Goal: Task Accomplishment & Management: Manage account settings

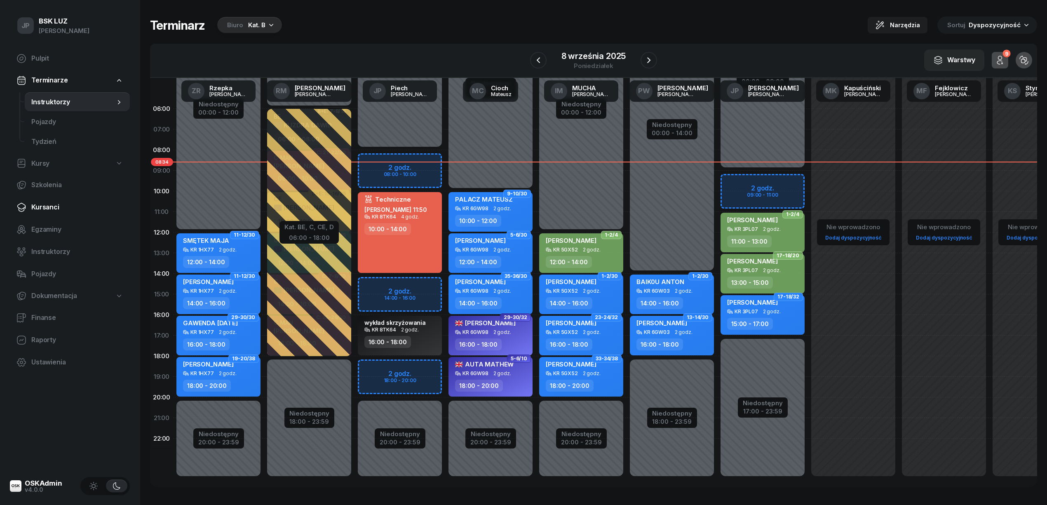
click at [46, 206] on span "Kursanci" at bounding box center [77, 207] width 92 height 11
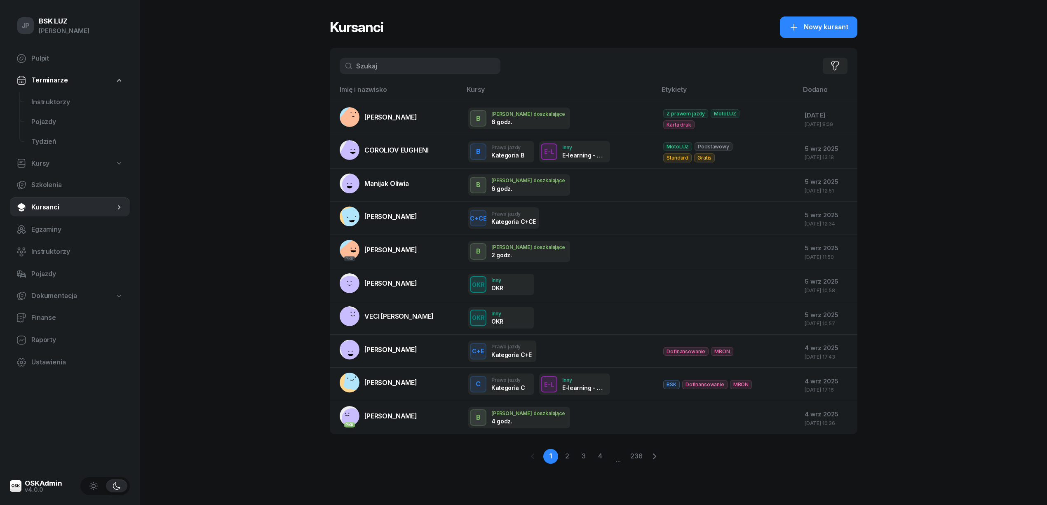
click at [372, 66] on input "text" at bounding box center [420, 66] width 161 height 16
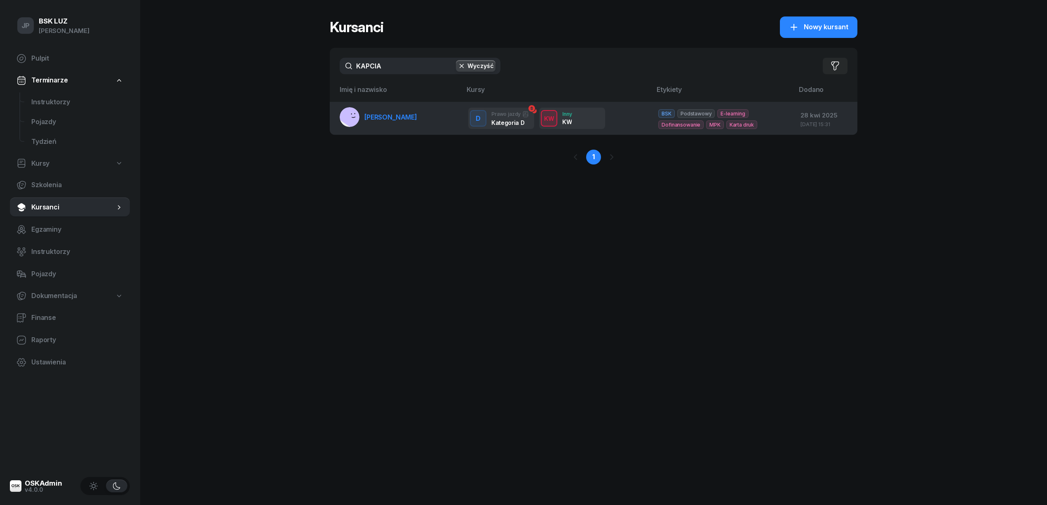
type input "KAPCIA"
click at [385, 113] on span "[PERSON_NAME]" at bounding box center [390, 117] width 53 height 8
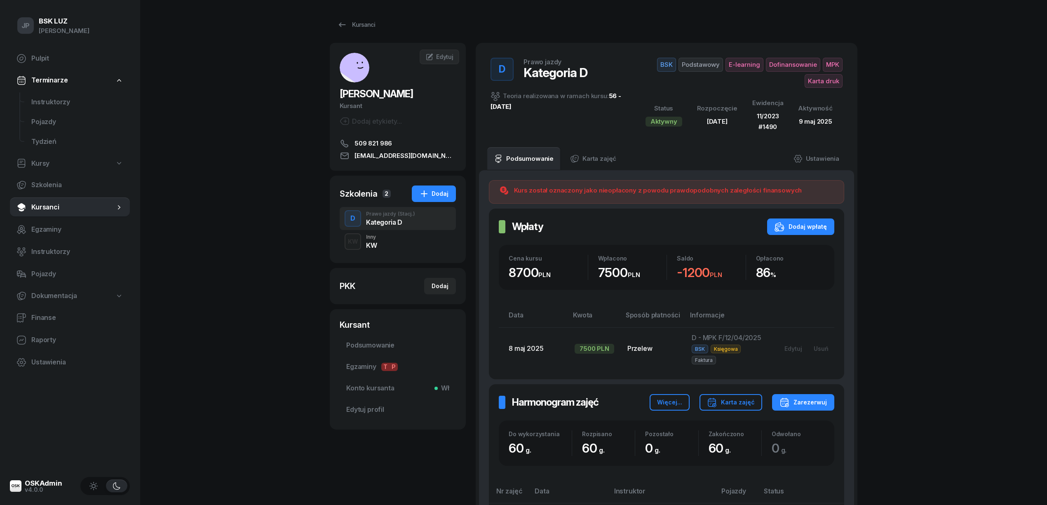
click at [363, 243] on div "KW Inny KW" at bounding box center [398, 241] width 116 height 23
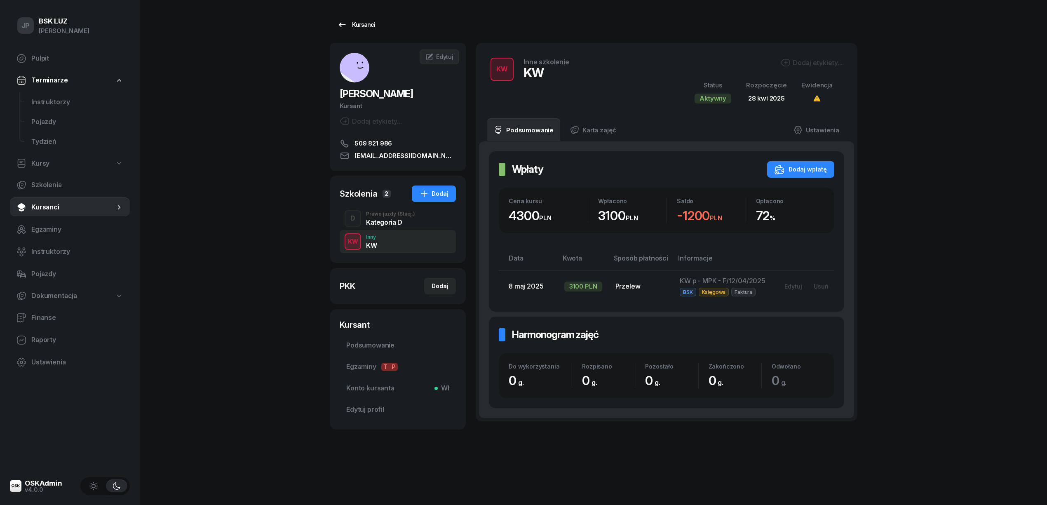
click at [366, 22] on div "Kursanci" at bounding box center [356, 25] width 38 height 10
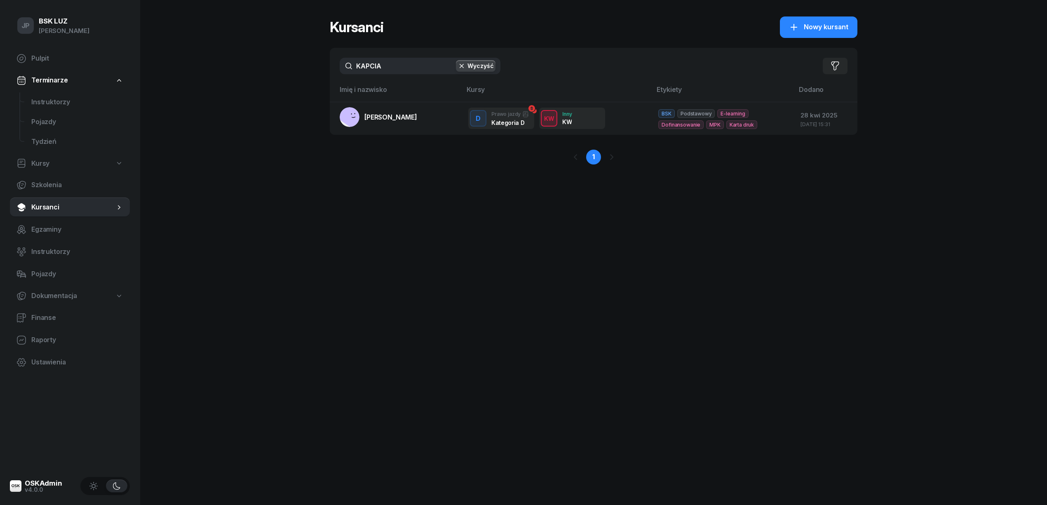
drag, startPoint x: 349, startPoint y: 71, endPoint x: 334, endPoint y: 75, distance: 15.2
click at [334, 75] on div "KAPCIA Wyczyść Filtruj" at bounding box center [594, 66] width 528 height 36
type input "[PERSON_NAME]"
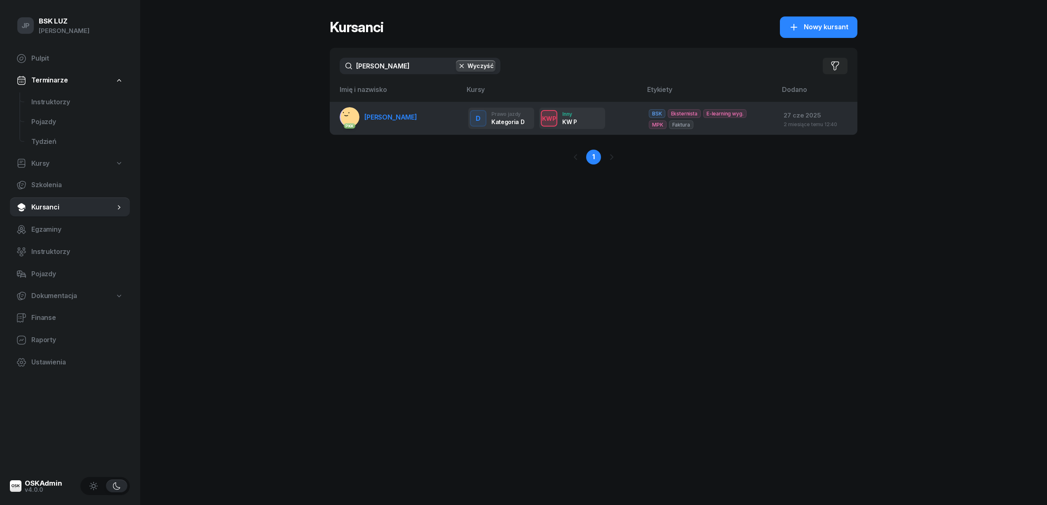
click at [411, 116] on span "[PERSON_NAME]" at bounding box center [390, 117] width 53 height 8
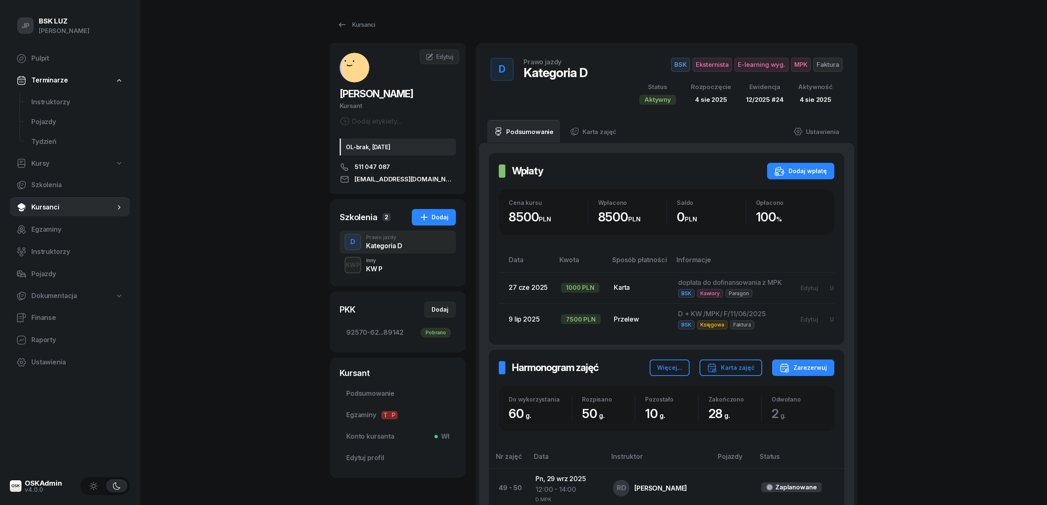
click at [386, 268] on div "KWP Inny KW P" at bounding box center [398, 264] width 116 height 23
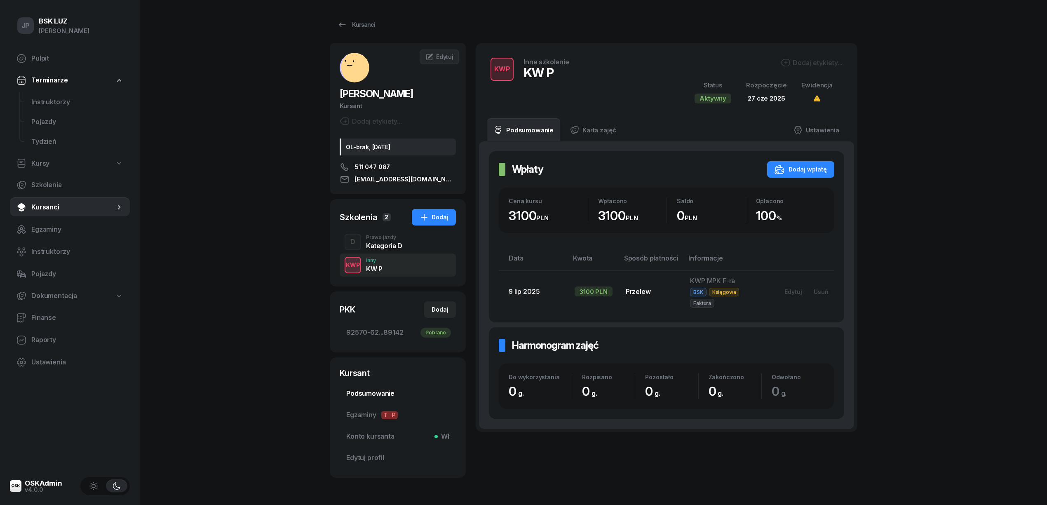
click at [373, 391] on span "Podsumowanie" at bounding box center [397, 393] width 103 height 11
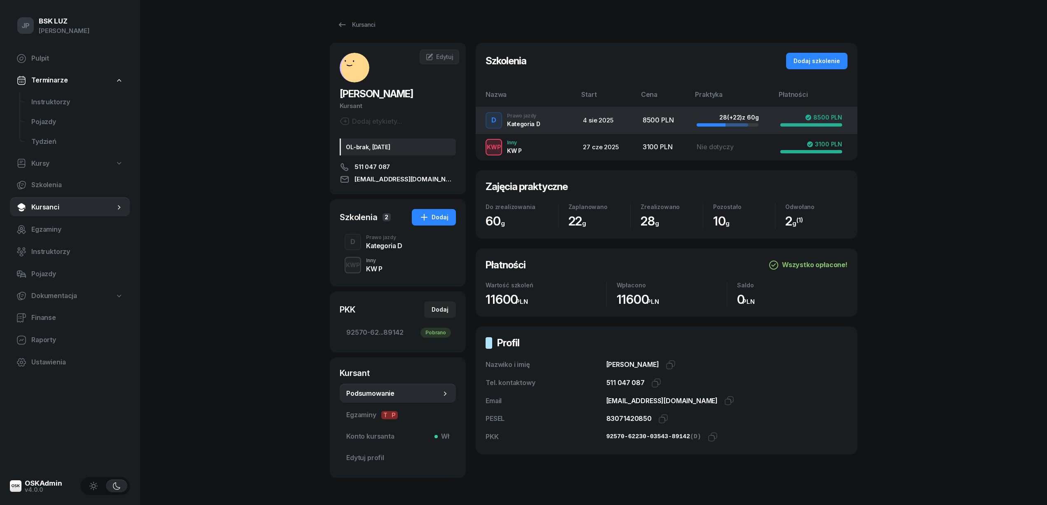
click at [523, 118] on td "D Prawo jazdy Kategoria D" at bounding box center [526, 120] width 101 height 27
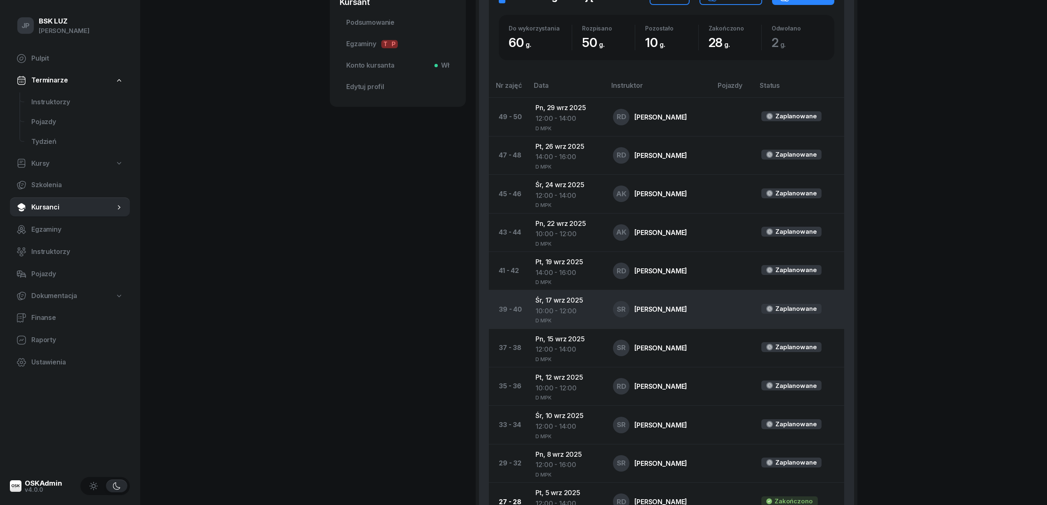
scroll to position [385, 0]
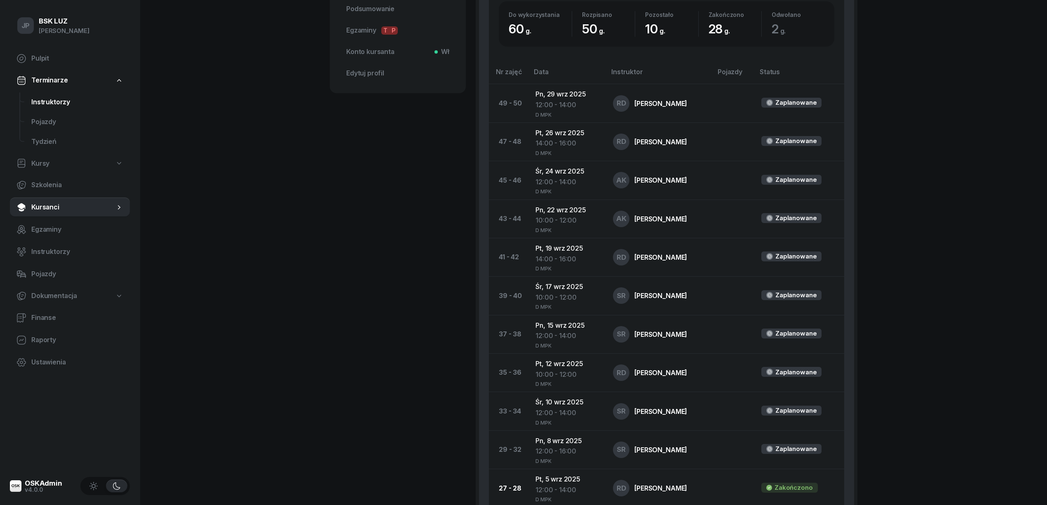
click at [50, 101] on span "Instruktorzy" at bounding box center [77, 102] width 92 height 11
